Goal: Transaction & Acquisition: Download file/media

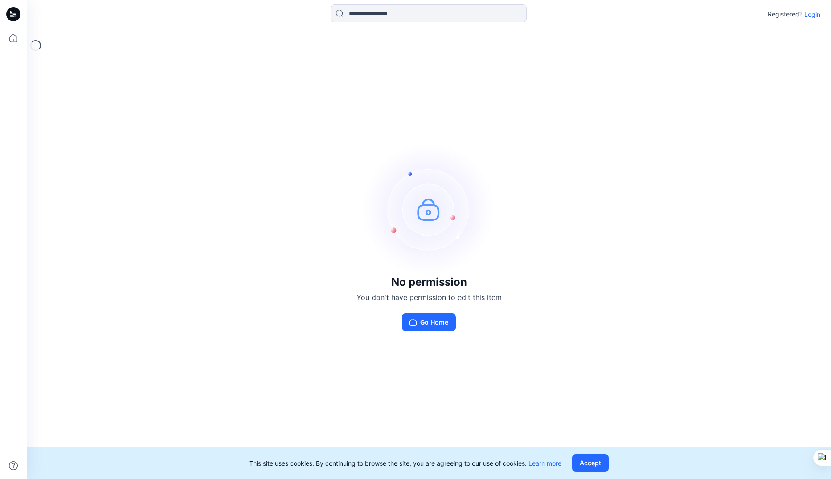
click at [807, 15] on p "Login" at bounding box center [812, 14] width 16 height 9
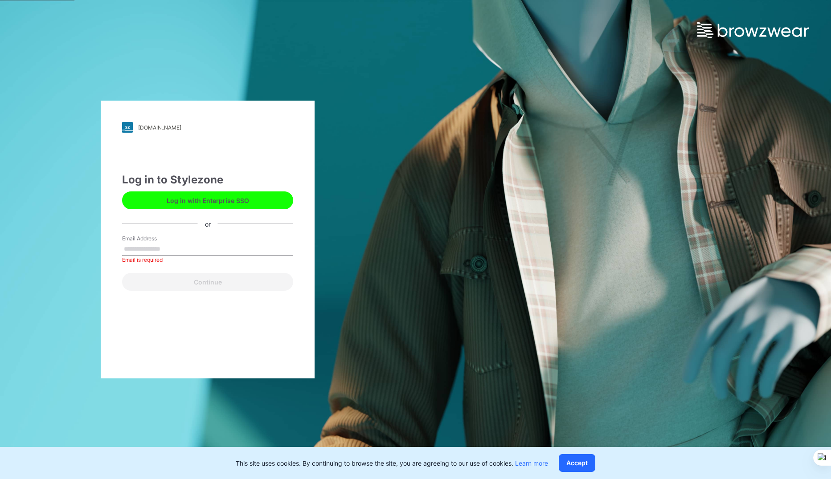
click at [172, 199] on button "Log in with Enterprise SSO" at bounding box center [207, 201] width 171 height 18
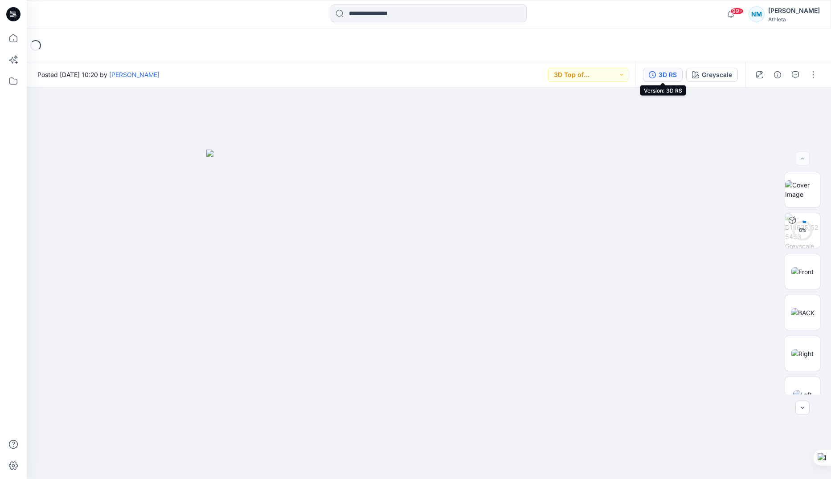
click at [656, 74] on button "3D RS" at bounding box center [663, 75] width 40 height 14
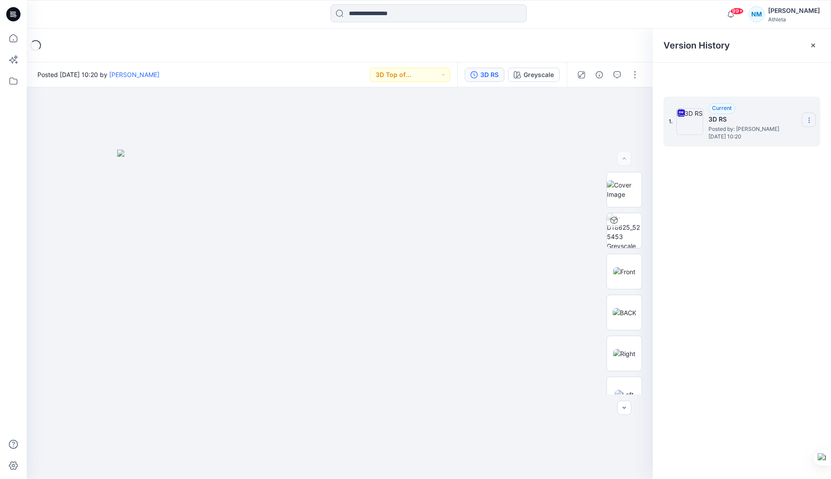
click at [813, 119] on section at bounding box center [809, 120] width 14 height 14
click at [772, 136] on span "Download Source BW File" at bounding box center [764, 137] width 74 height 11
